Goal: Task Accomplishment & Management: Manage account settings

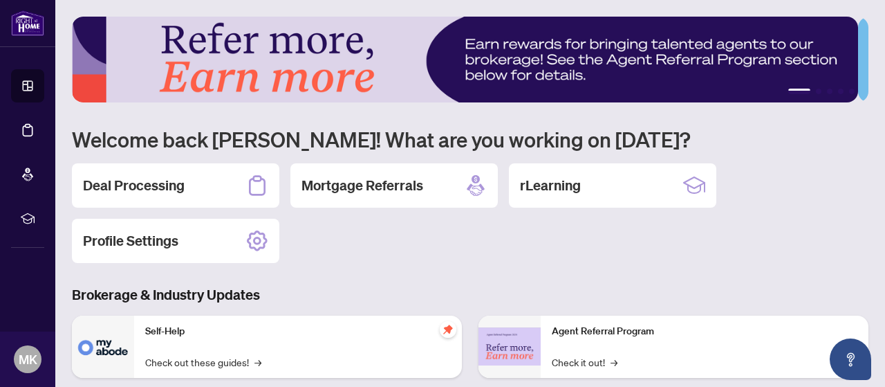
click at [149, 210] on div "Deal Processing Mortgage Referrals rLearning Profile Settings" at bounding box center [470, 213] width 797 height 100
click at [137, 177] on h2 "Deal Processing" at bounding box center [134, 185] width 102 height 19
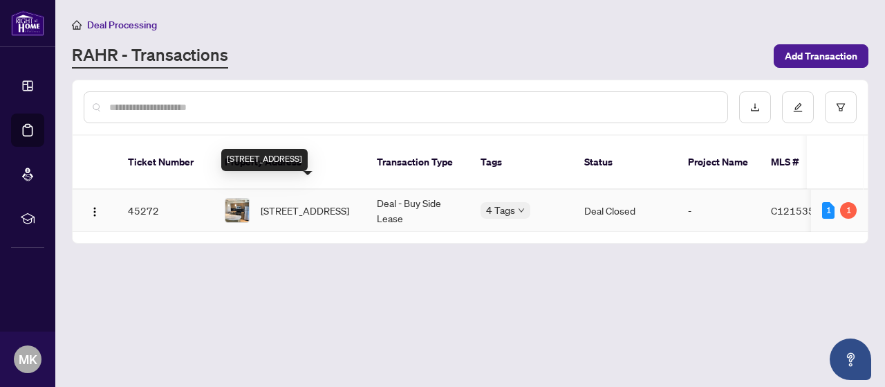
click at [315, 203] on span "[STREET_ADDRESS]" at bounding box center [305, 210] width 89 height 15
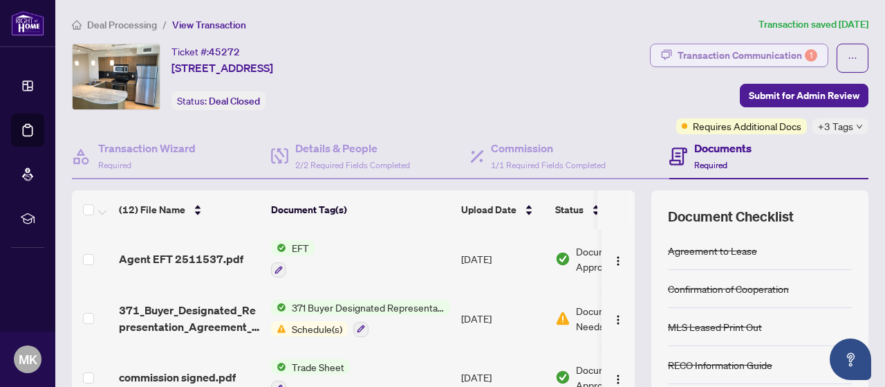
click at [745, 48] on div "Transaction Communication 1" at bounding box center [748, 55] width 140 height 22
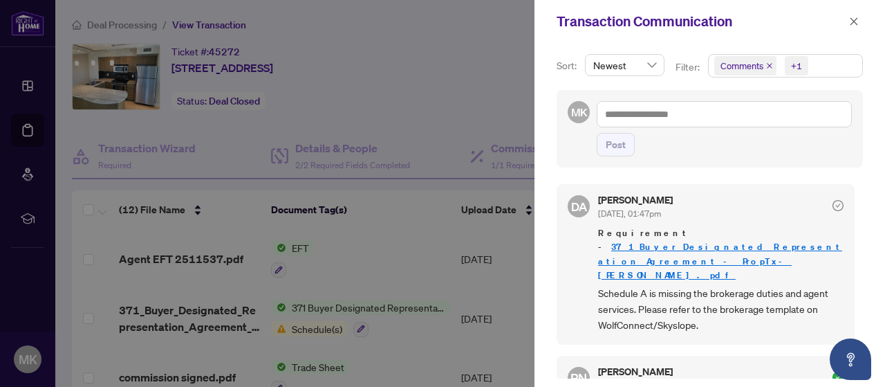
click at [440, 90] on div at bounding box center [442, 193] width 885 height 387
click at [849, 22] on icon "close" at bounding box center [854, 22] width 10 height 10
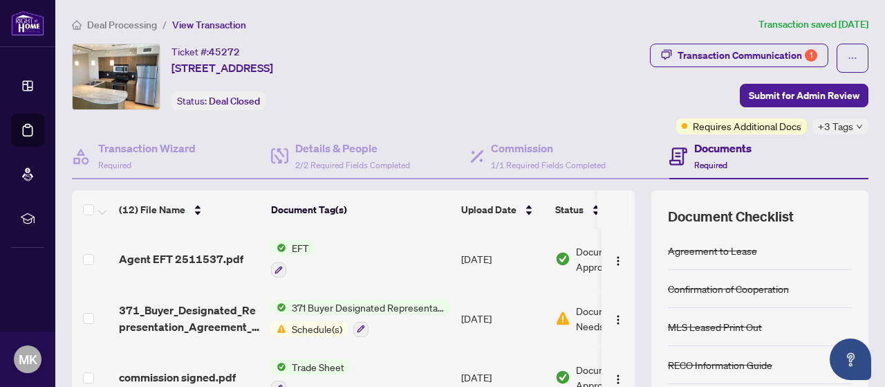
click at [318, 327] on span "Schedule(s)" at bounding box center [317, 328] width 62 height 15
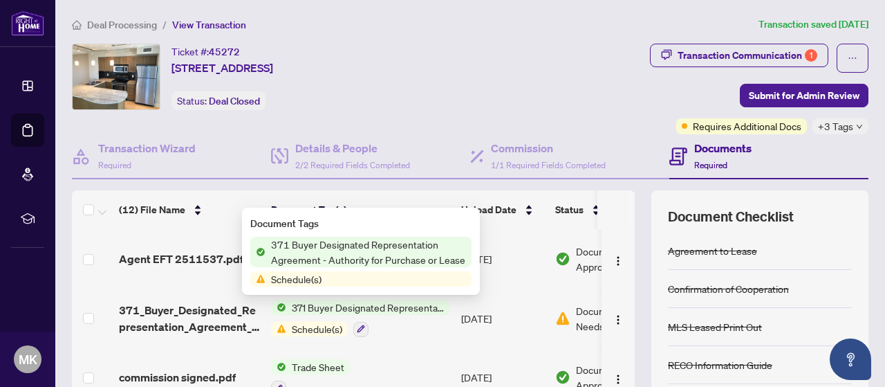
click at [286, 274] on span "Schedule(s)" at bounding box center [297, 278] width 62 height 15
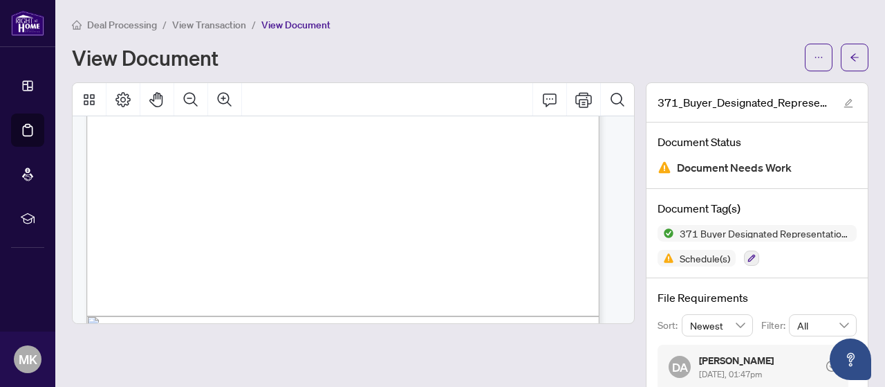
scroll to position [2527, 0]
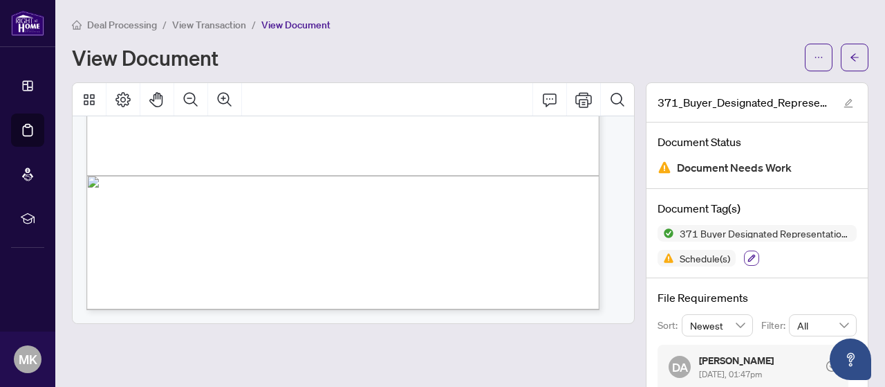
click at [748, 254] on icon "button" at bounding box center [752, 258] width 8 height 8
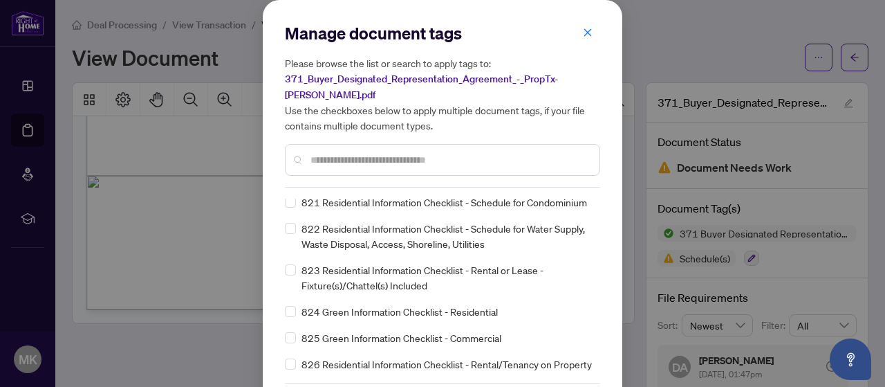
scroll to position [0, 0]
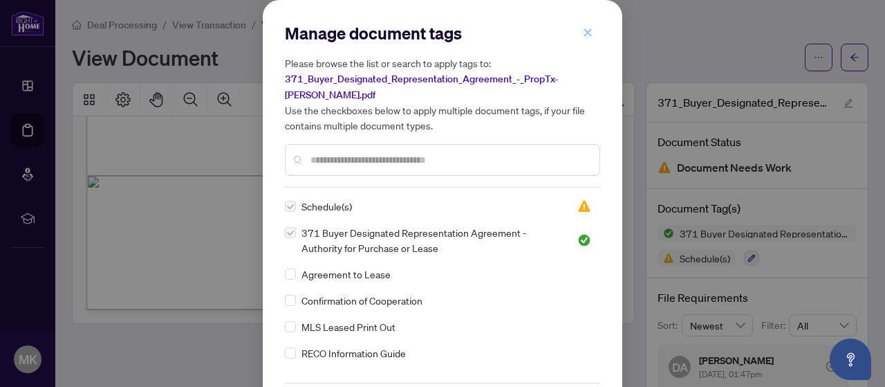
click at [587, 31] on button "button" at bounding box center [588, 33] width 28 height 24
